Goal: Information Seeking & Learning: Check status

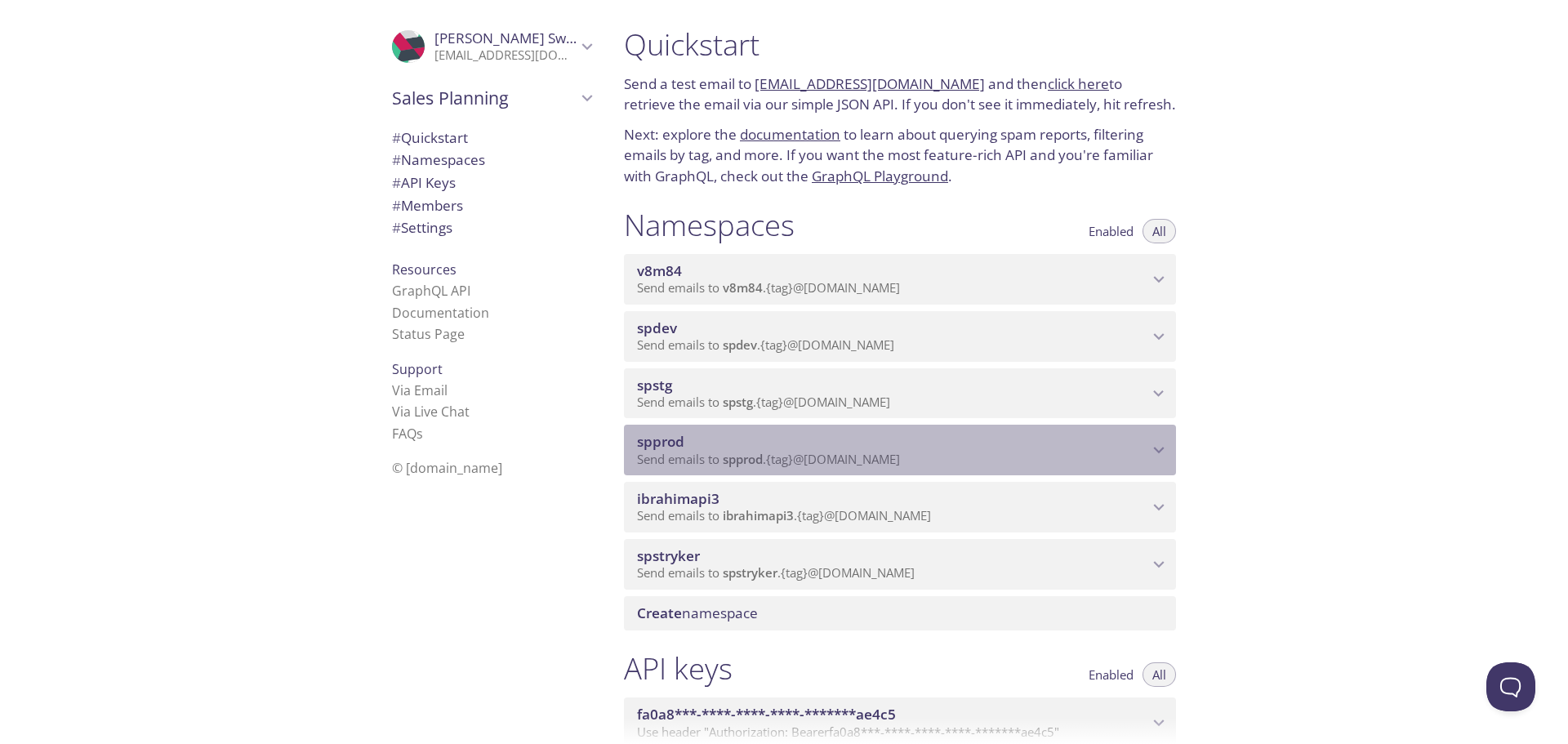
click at [784, 439] on span "spprod" at bounding box center [893, 442] width 511 height 18
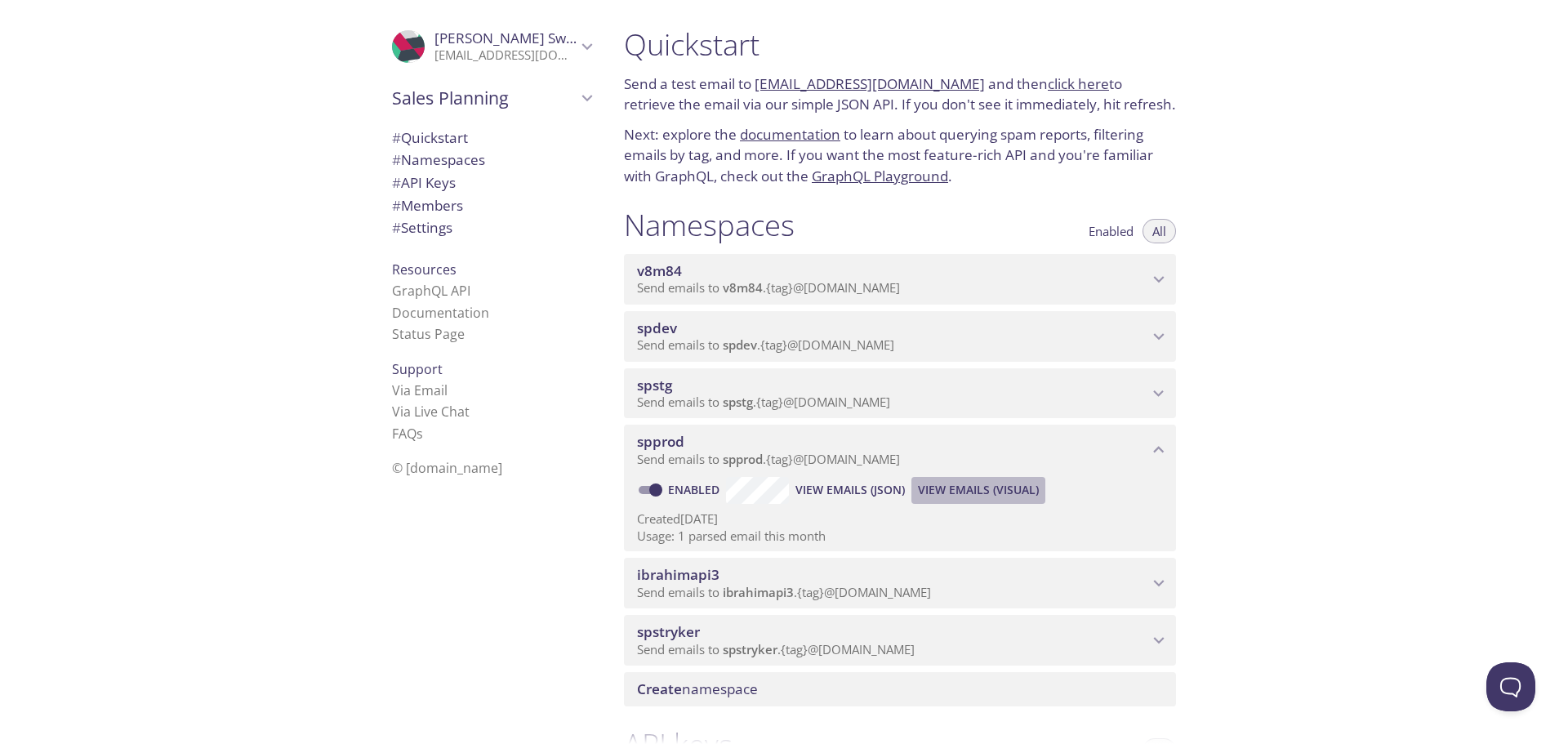
click at [980, 492] on span "View Emails (Visual)" at bounding box center [978, 490] width 121 height 20
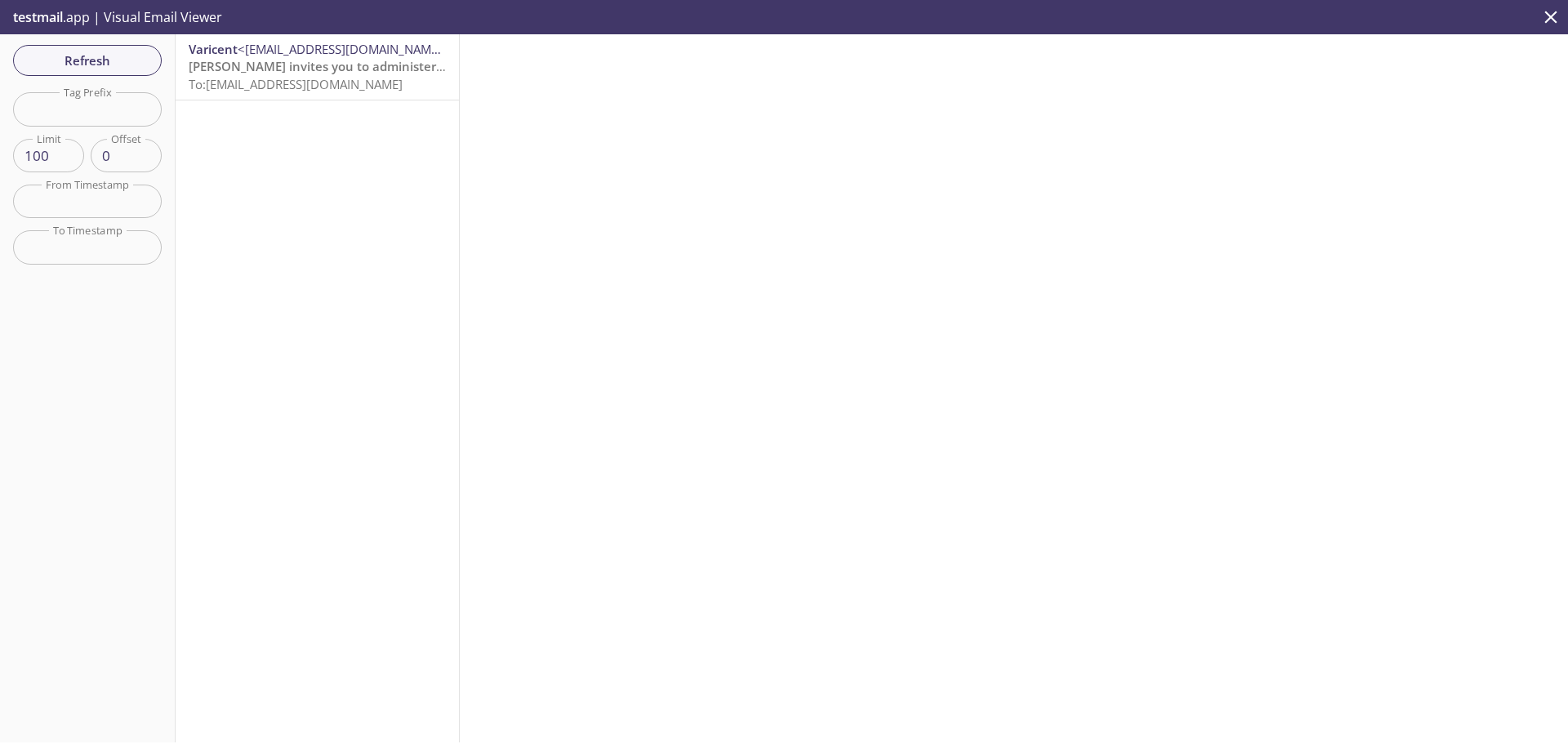
click at [345, 71] on span "[PERSON_NAME] invites you to administer an organization" at bounding box center [361, 66] width 344 height 16
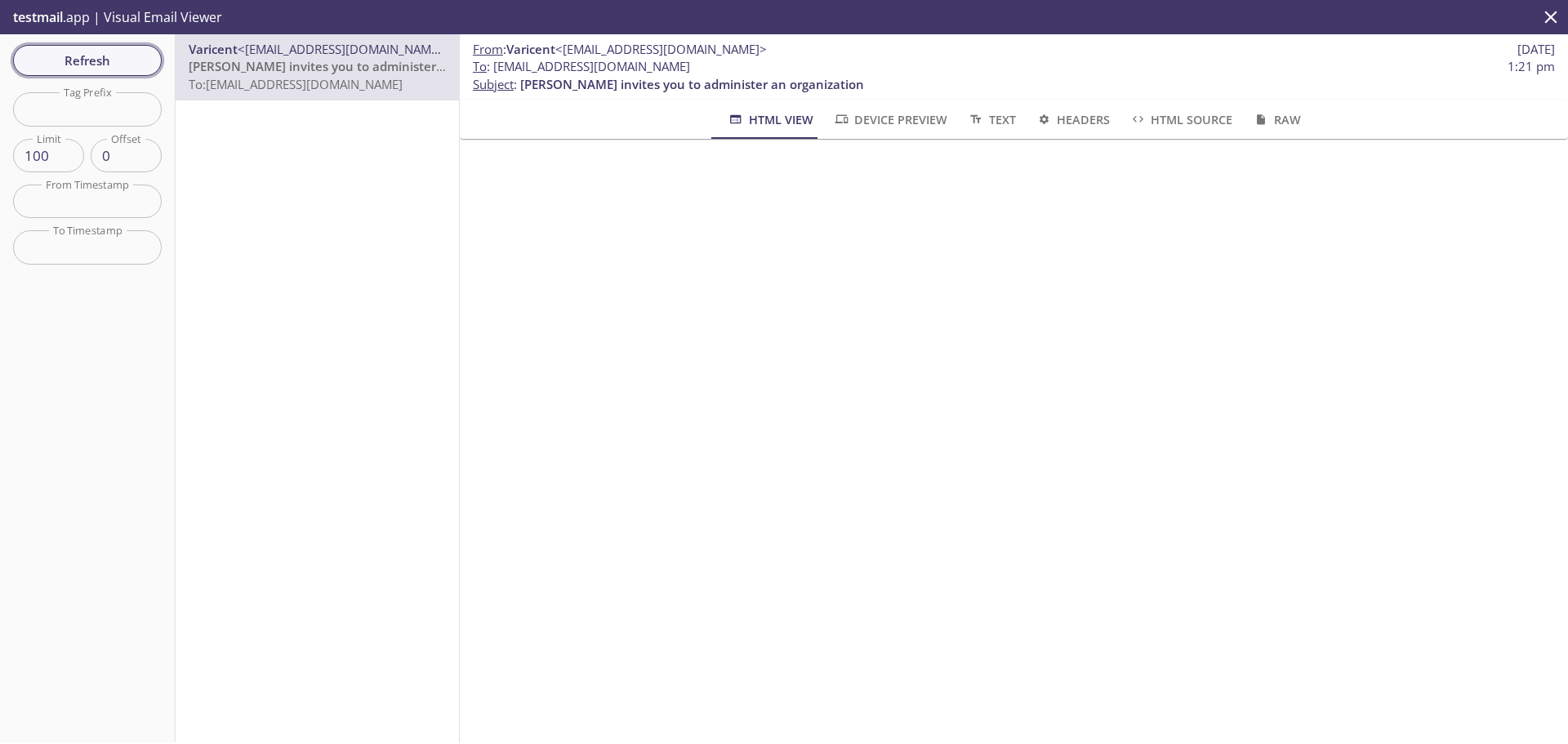
click at [96, 59] on span "Refresh" at bounding box center [87, 60] width 123 height 21
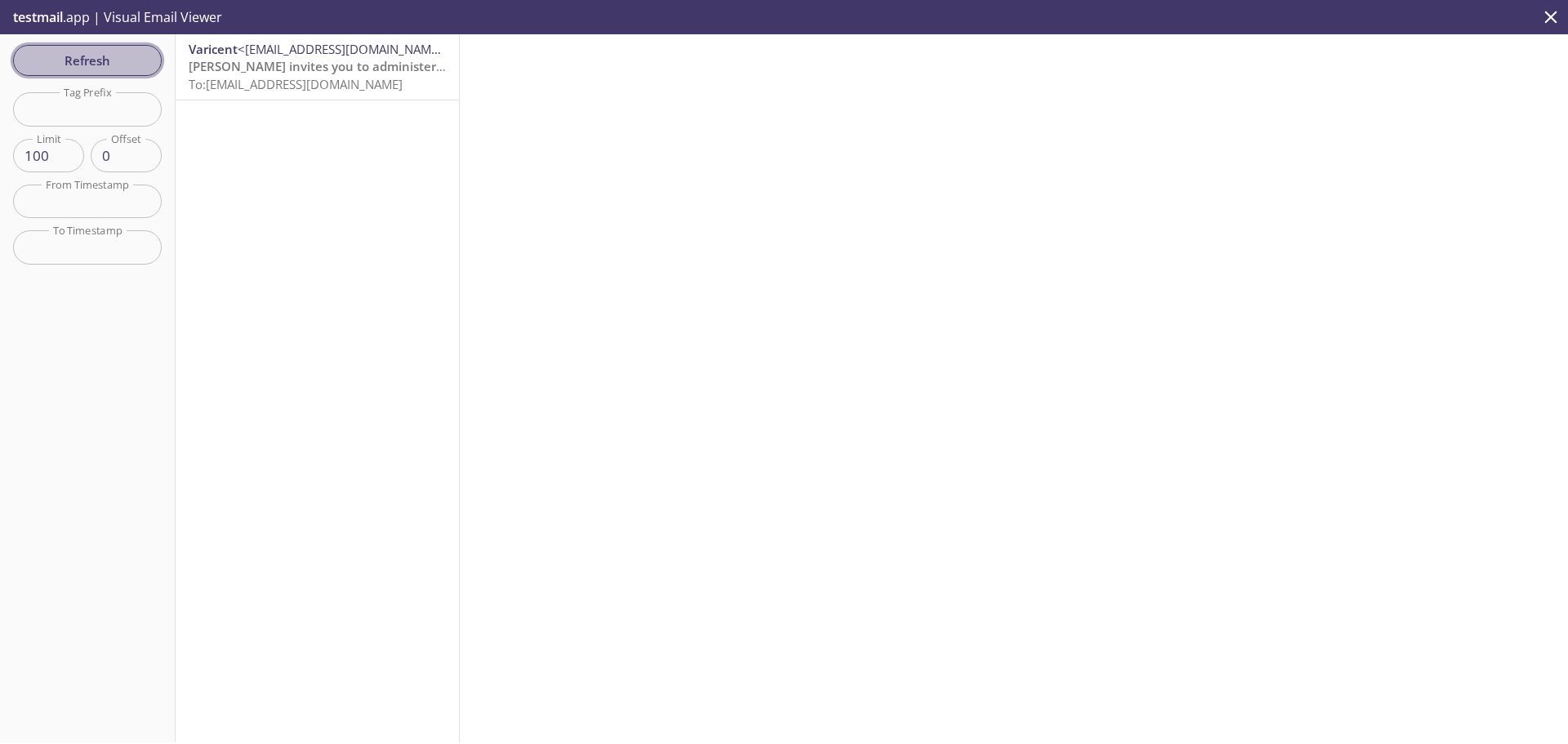
click at [115, 54] on span "Refresh" at bounding box center [87, 60] width 123 height 21
click at [115, 50] on span "Refresh" at bounding box center [87, 60] width 123 height 21
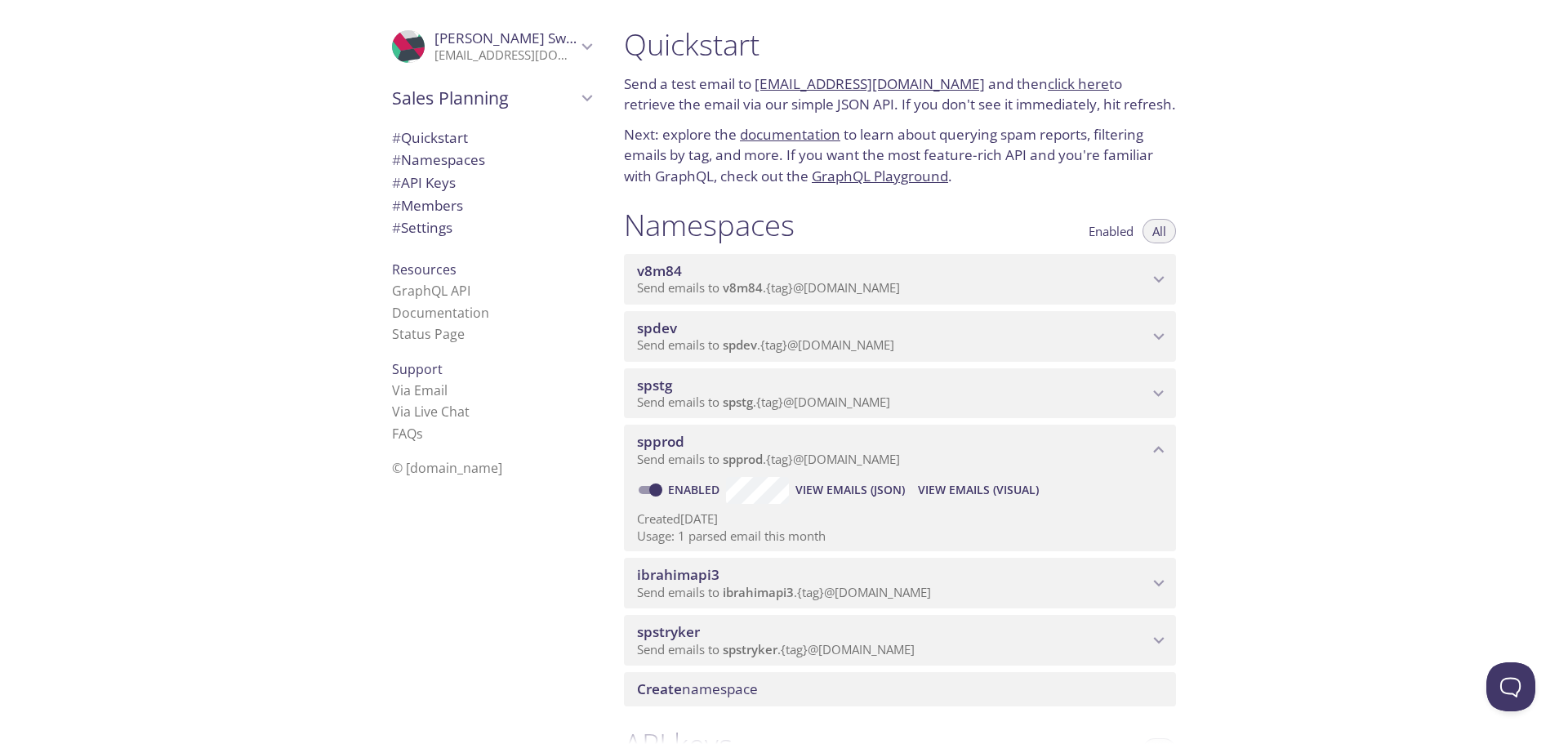
click at [954, 585] on p "Send emails to ibrahimapi3 . {tag} @[DOMAIN_NAME]" at bounding box center [893, 593] width 511 height 16
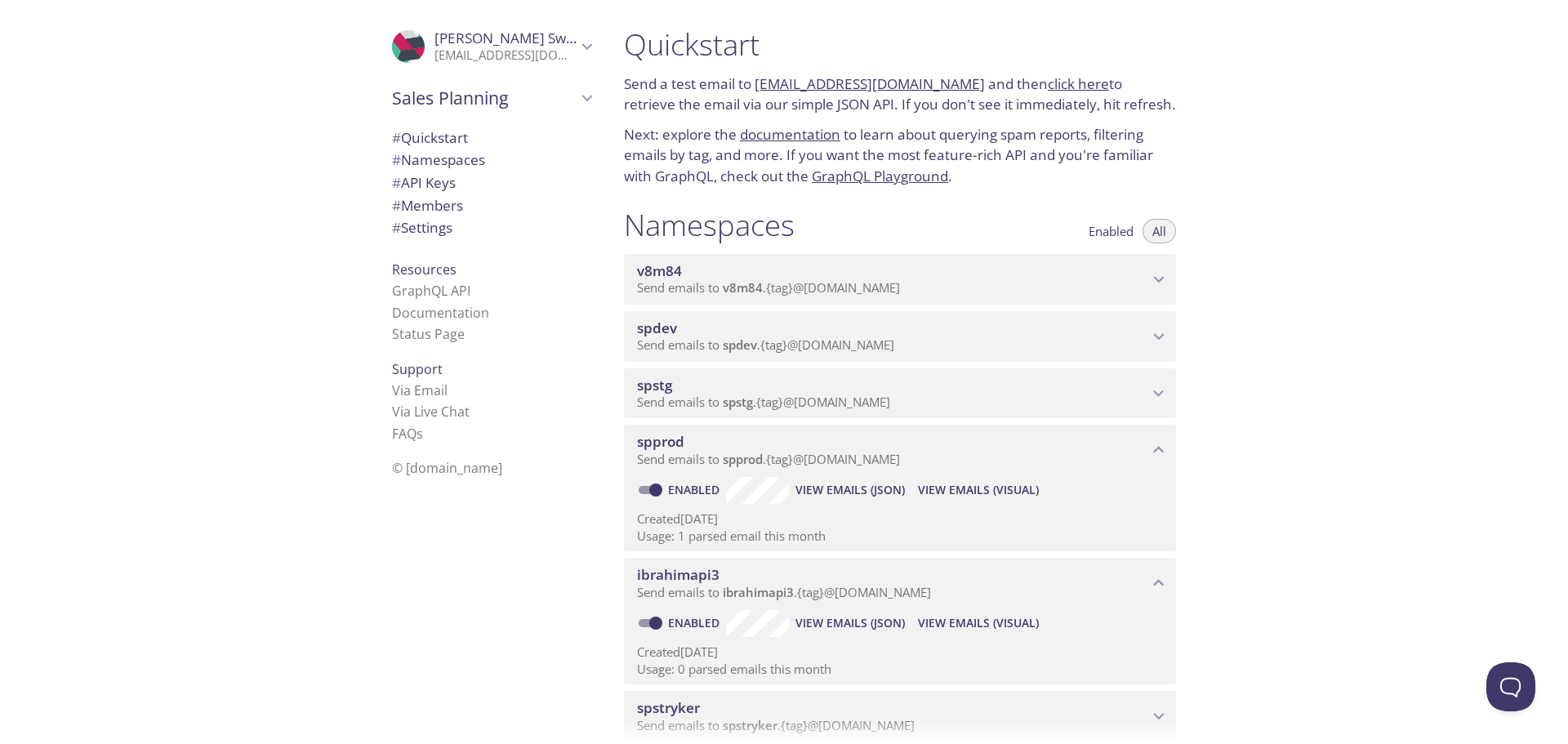
click at [916, 519] on p "Created [DATE]" at bounding box center [900, 518] width 526 height 17
click at [976, 485] on span "View Emails (Visual)" at bounding box center [978, 490] width 121 height 20
